Goal: Find specific page/section: Find specific page/section

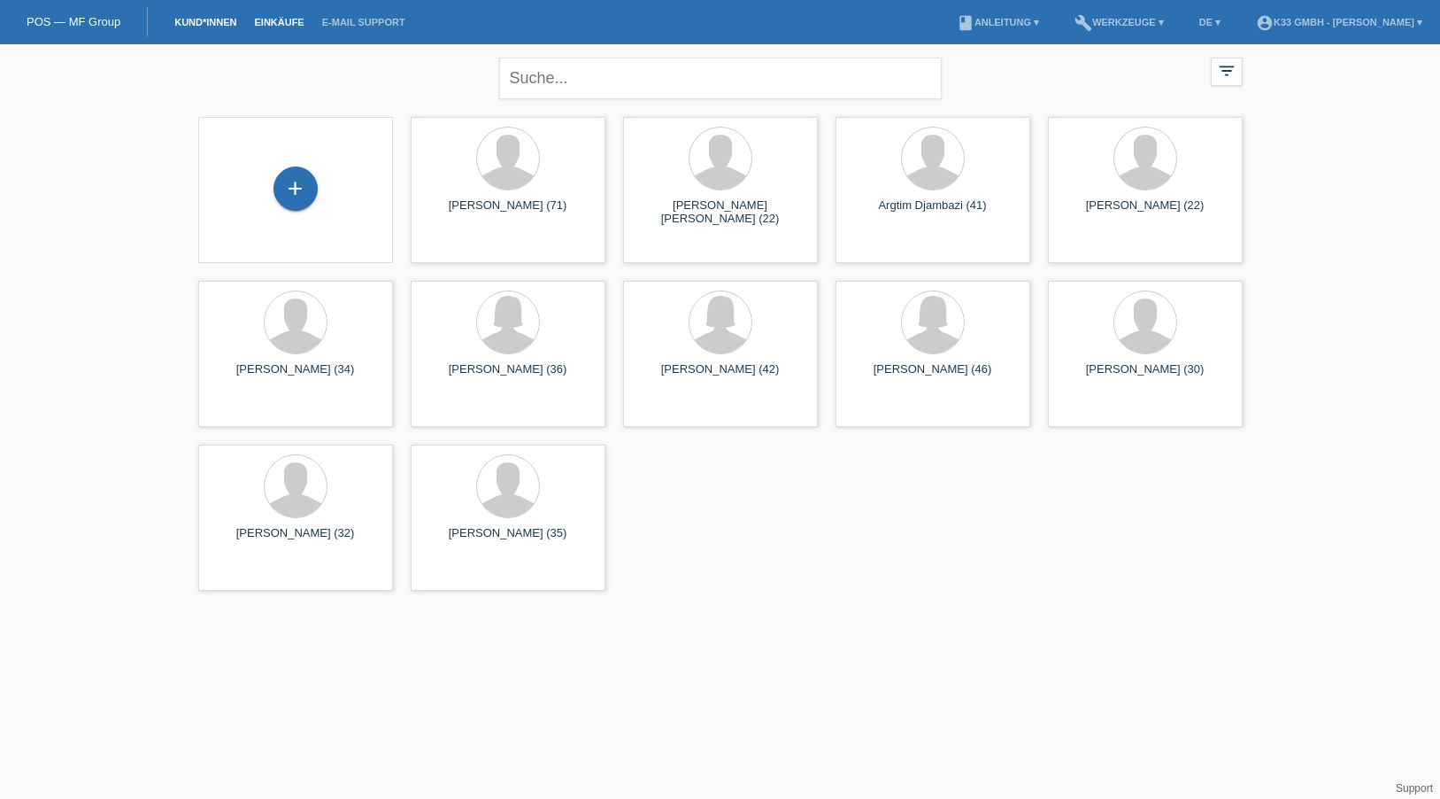
click at [296, 20] on link "Einkäufe" at bounding box center [278, 22] width 67 height 11
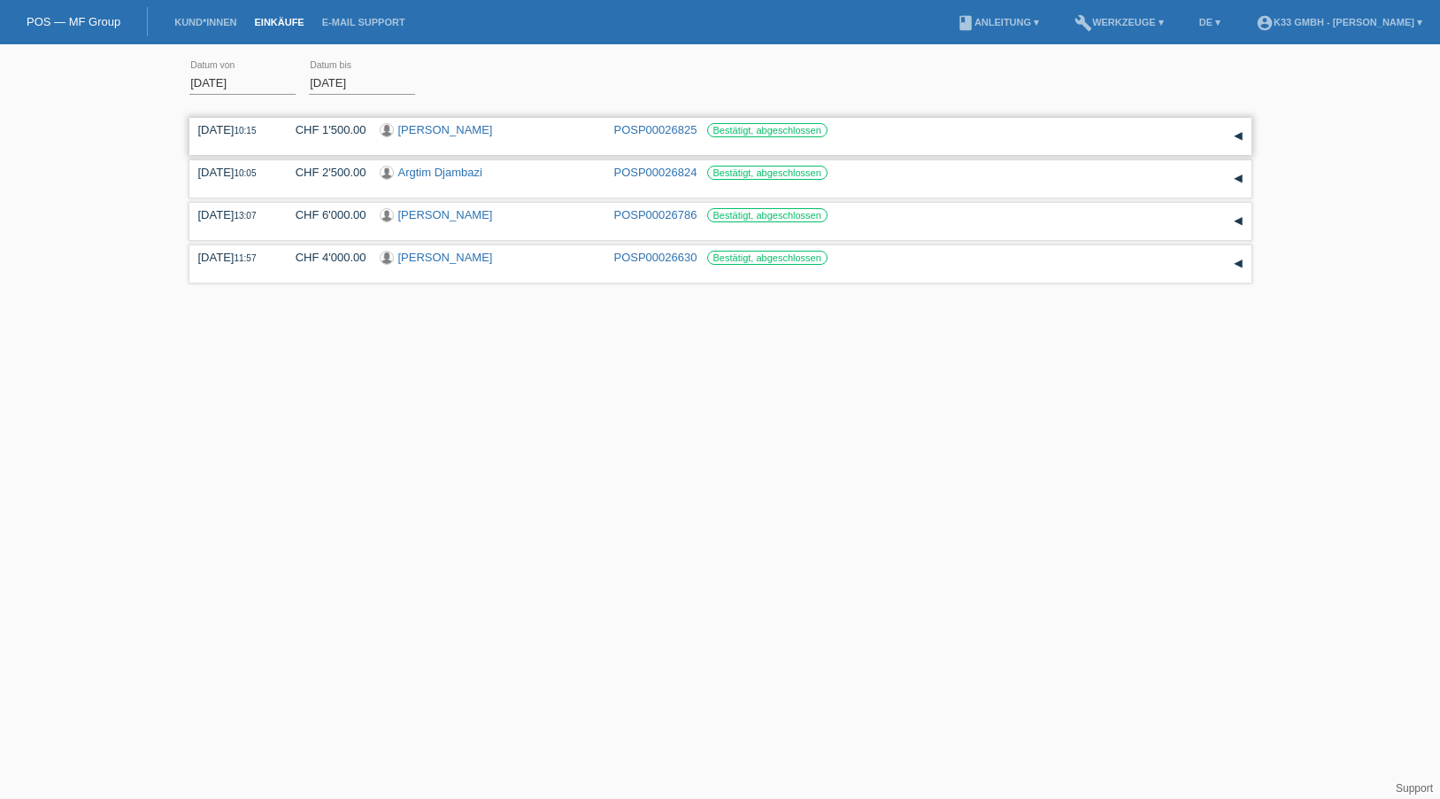
click at [1242, 133] on div "▾" at bounding box center [1238, 136] width 27 height 27
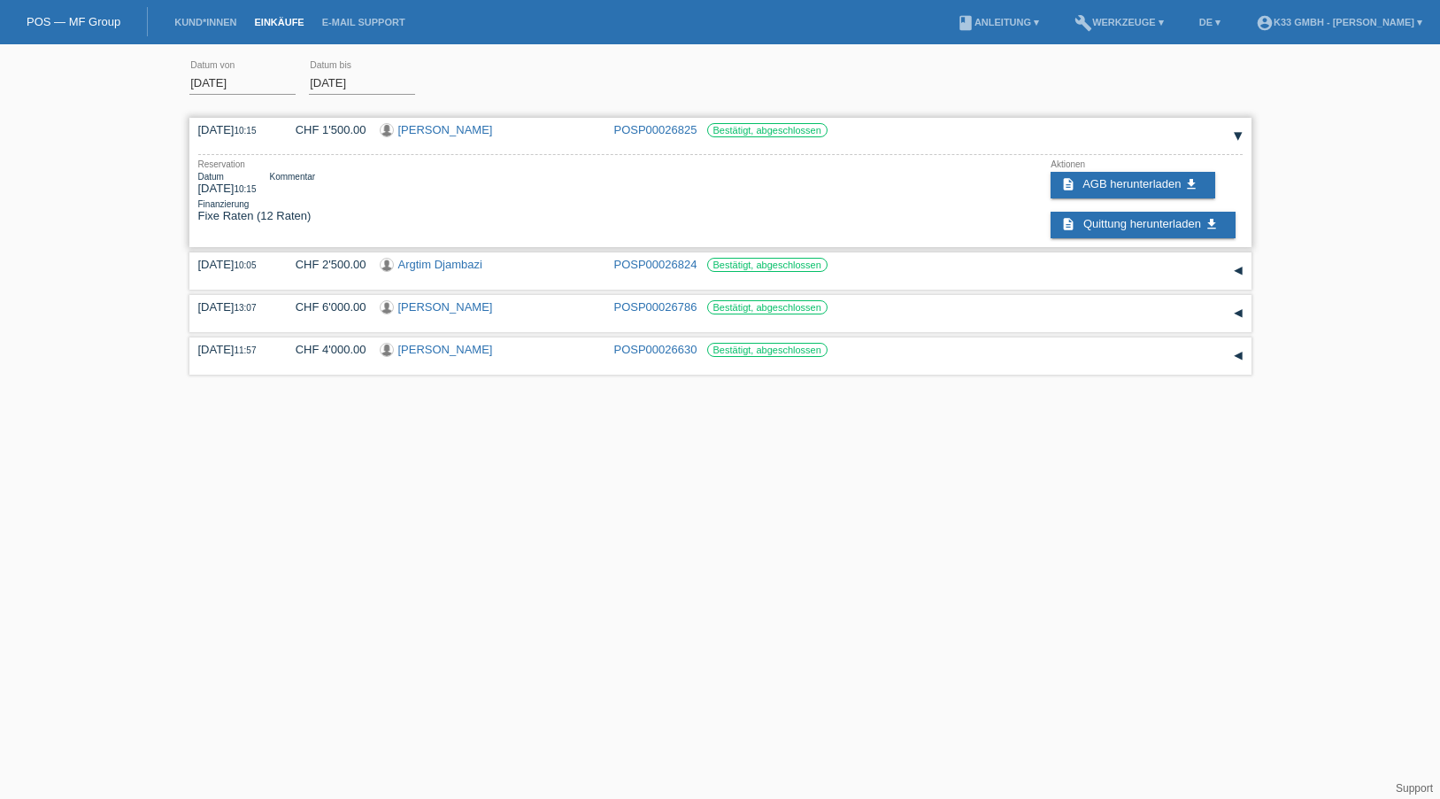
click at [1242, 133] on div "▾" at bounding box center [1238, 136] width 27 height 27
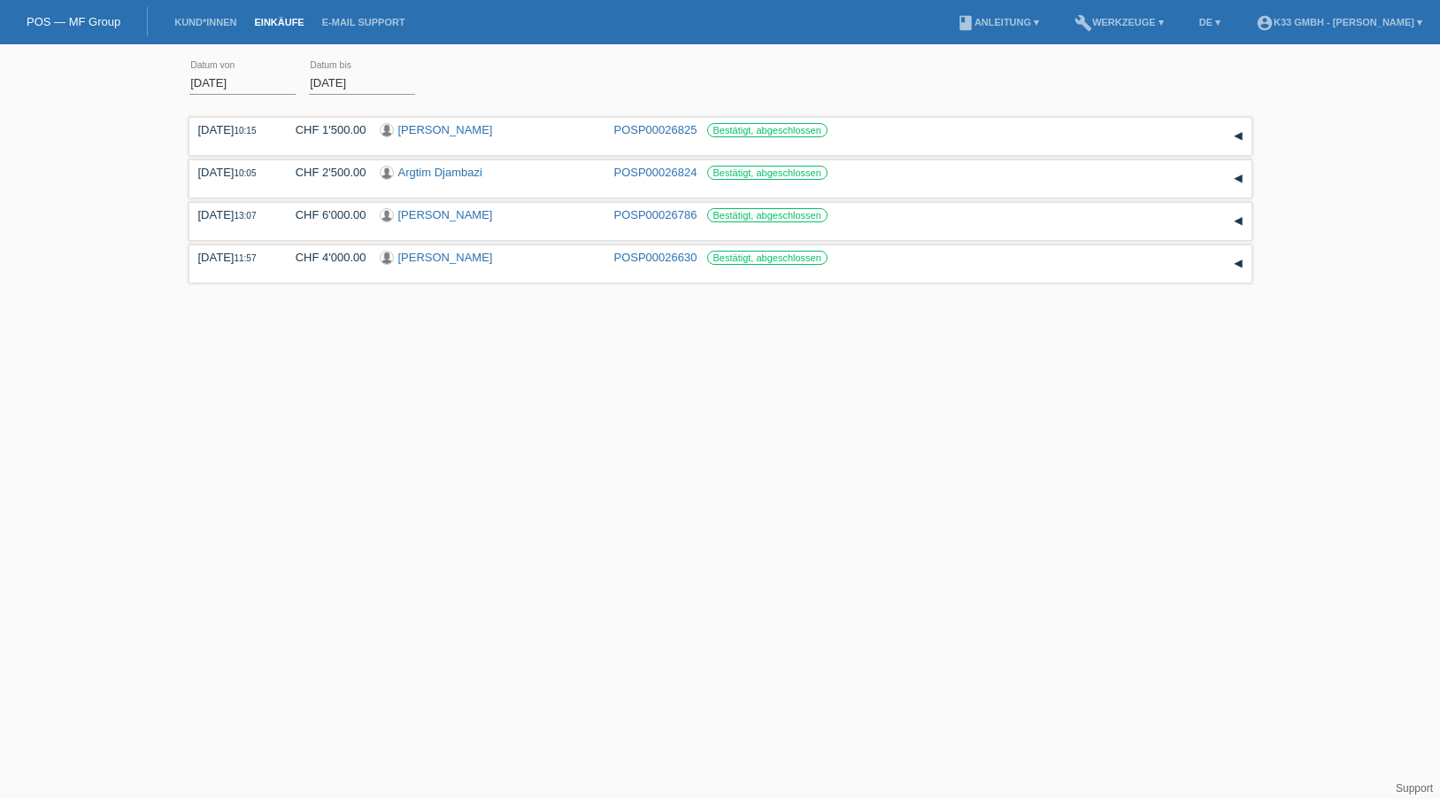
click at [1052, 290] on html "POS — MF Group Kund*innen Einkäufe E-Mail Support menu account_circle K33 GmbH …" at bounding box center [720, 145] width 1440 height 290
click at [83, 28] on div "POS — MF Group" at bounding box center [74, 21] width 148 height 29
click at [83, 16] on link "POS — MF Group" at bounding box center [74, 21] width 94 height 13
